Goal: Task Accomplishment & Management: Use online tool/utility

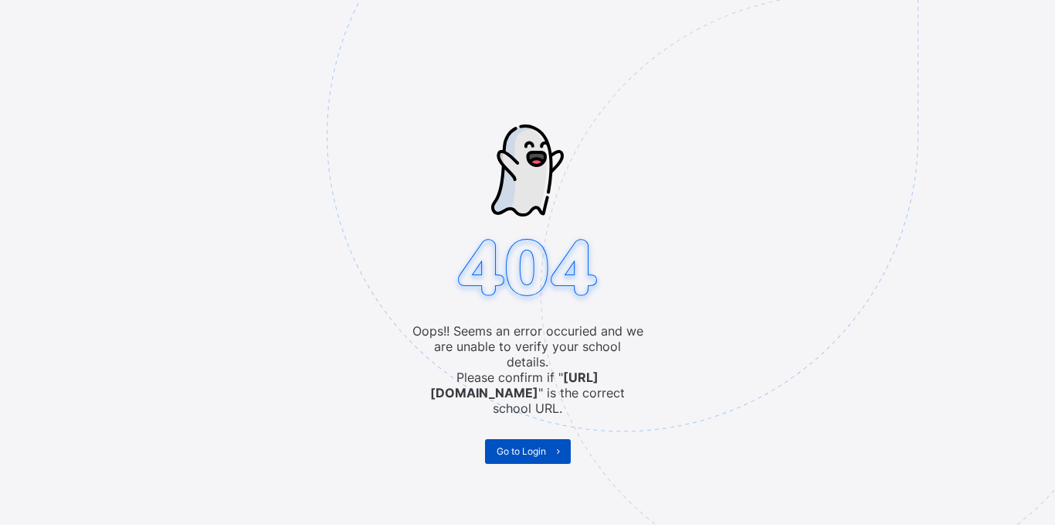
click at [530, 445] on span "Go to Login" at bounding box center [521, 451] width 49 height 12
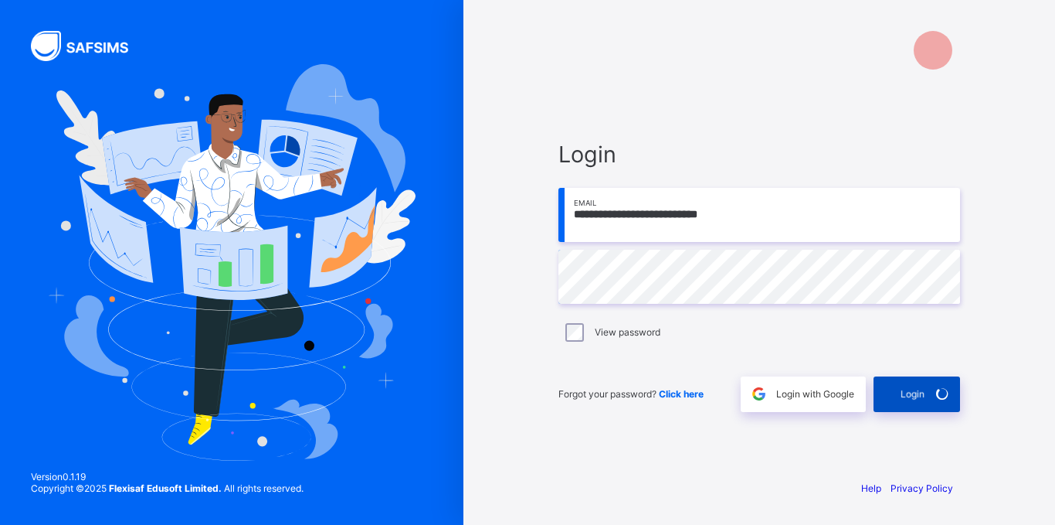
click at [914, 397] on span "Login" at bounding box center [913, 394] width 24 height 12
